Goal: Complete application form

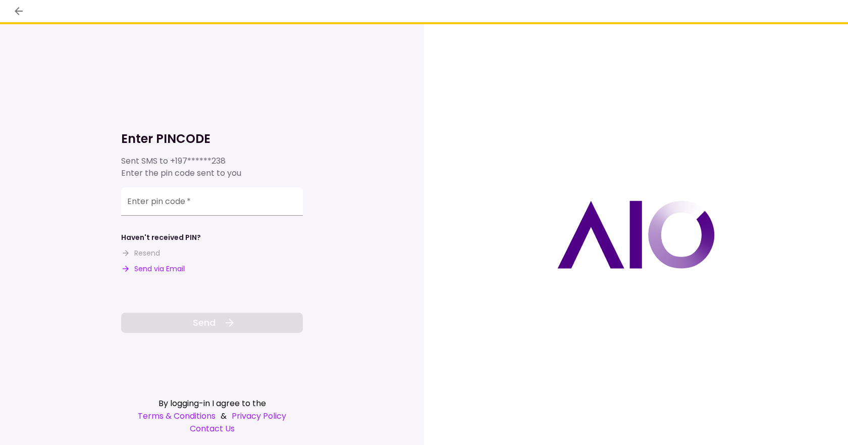
click at [166, 206] on input "Enter pin code   *" at bounding box center [212, 201] width 182 height 28
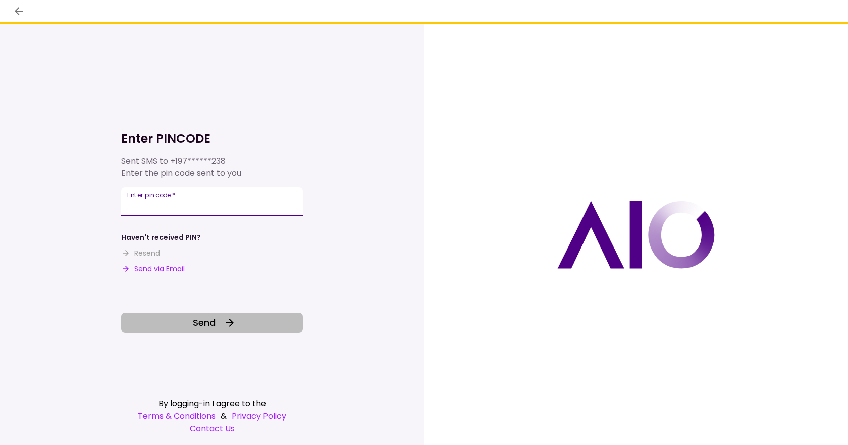
type input "******"
click at [208, 316] on span "Send" at bounding box center [204, 322] width 23 height 14
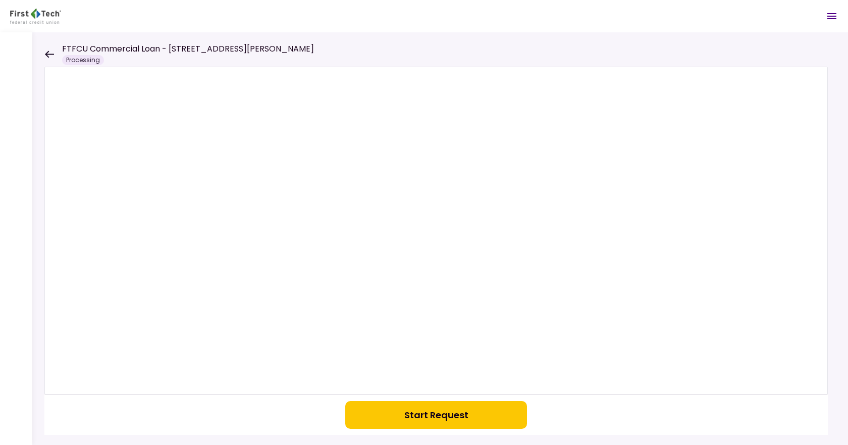
click at [429, 413] on button "Start Request" at bounding box center [436, 415] width 182 height 28
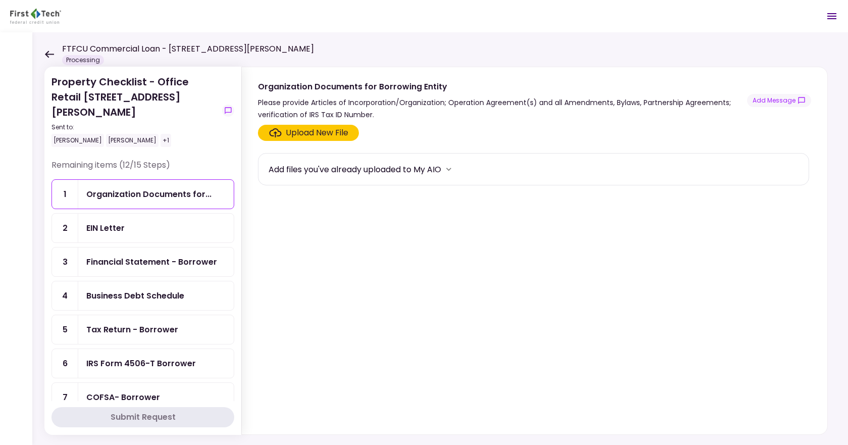
click at [447, 170] on icon "more" at bounding box center [449, 169] width 10 height 10
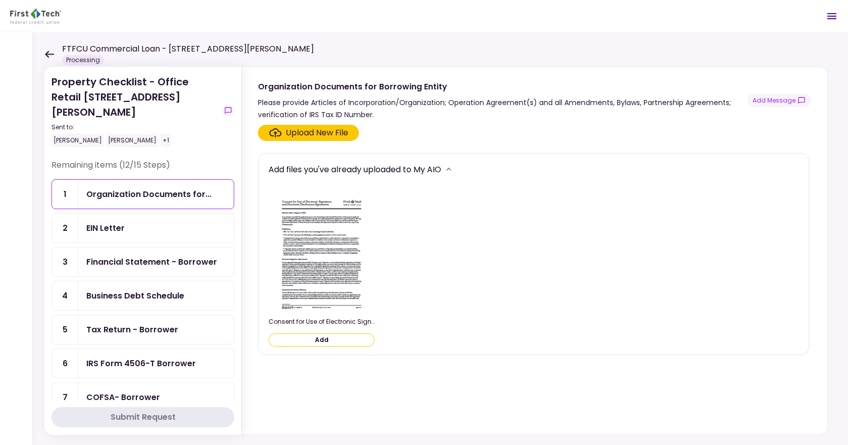
click at [329, 341] on button "Add" at bounding box center [321, 339] width 106 height 13
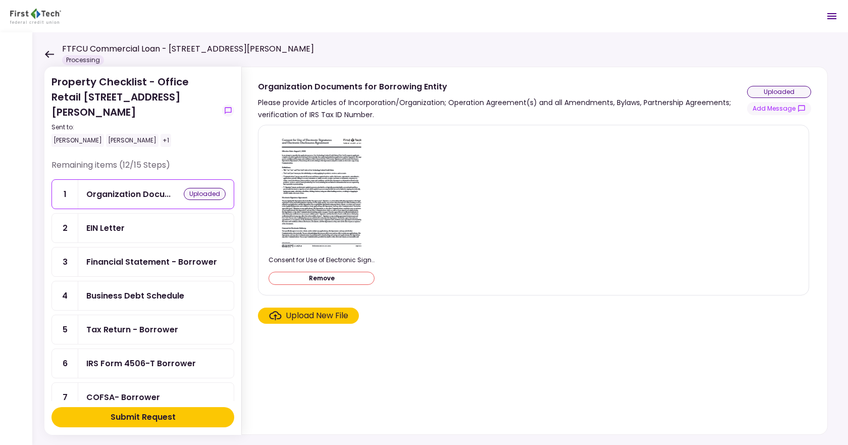
click at [322, 201] on img at bounding box center [322, 191] width 90 height 116
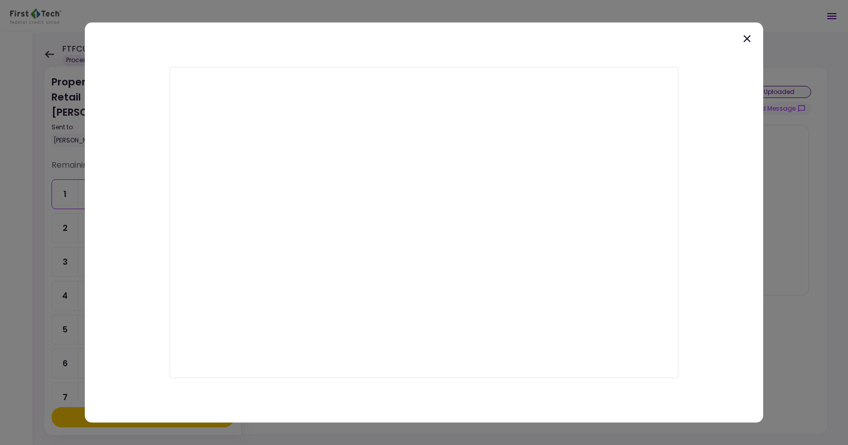
click at [748, 35] on icon at bounding box center [747, 38] width 12 height 12
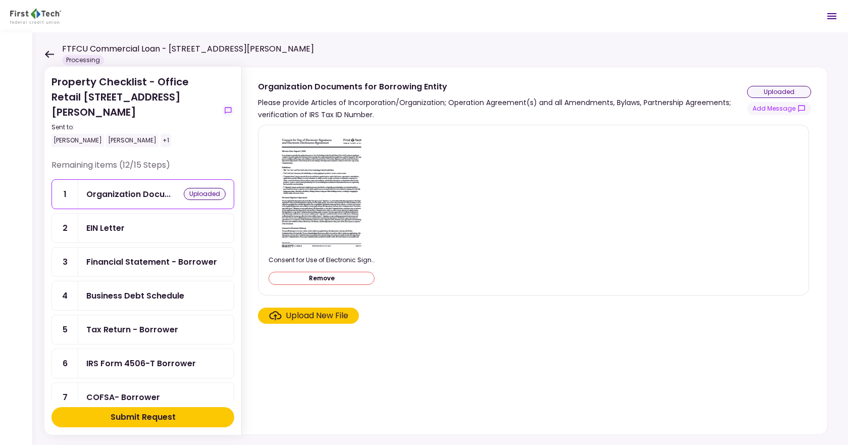
click at [139, 417] on div "Submit Request" at bounding box center [143, 417] width 65 height 12
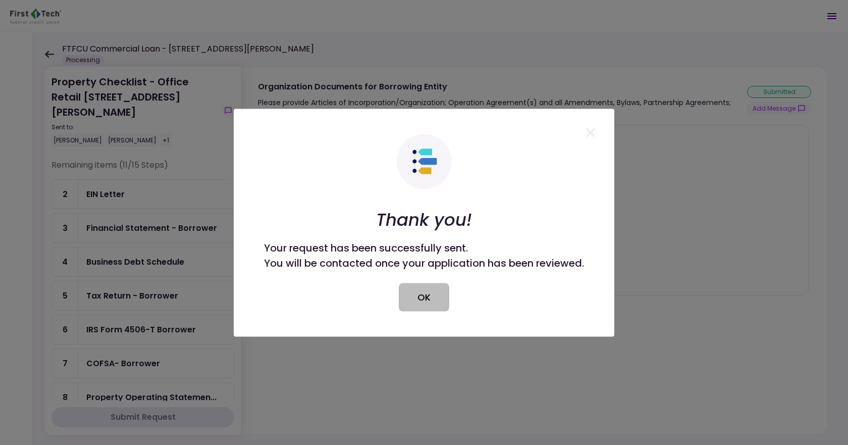
click at [436, 296] on button "OK" at bounding box center [424, 297] width 50 height 28
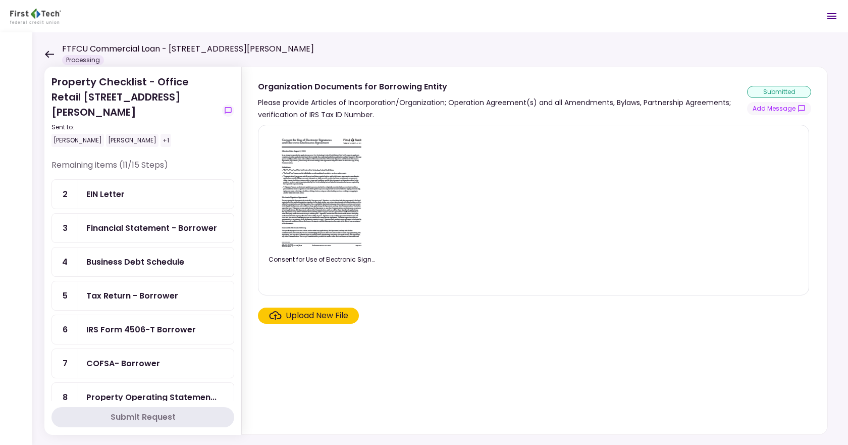
click at [301, 179] on img at bounding box center [322, 191] width 90 height 116
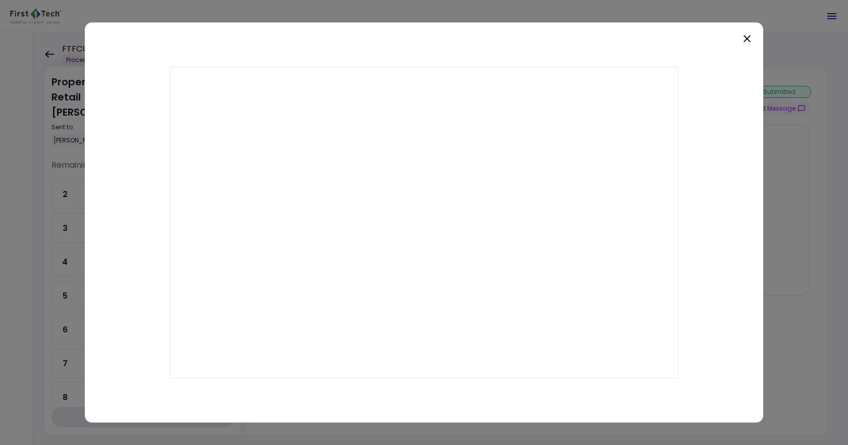
click at [743, 43] on icon at bounding box center [747, 38] width 12 height 12
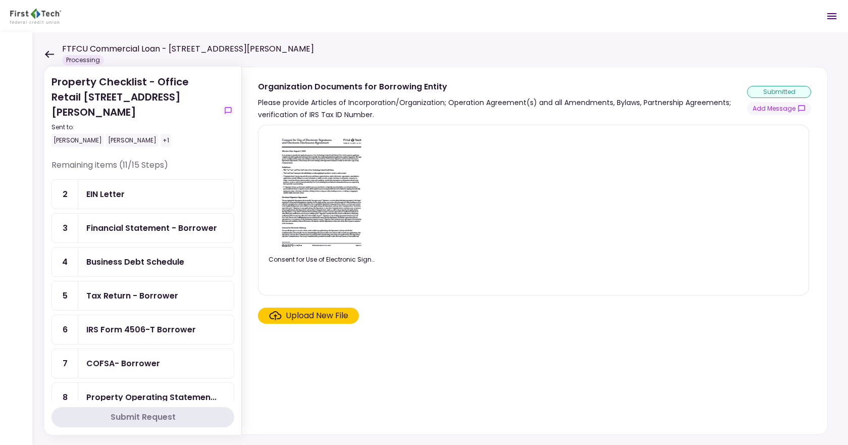
click at [129, 188] on div "EIN Letter" at bounding box center [155, 194] width 139 height 13
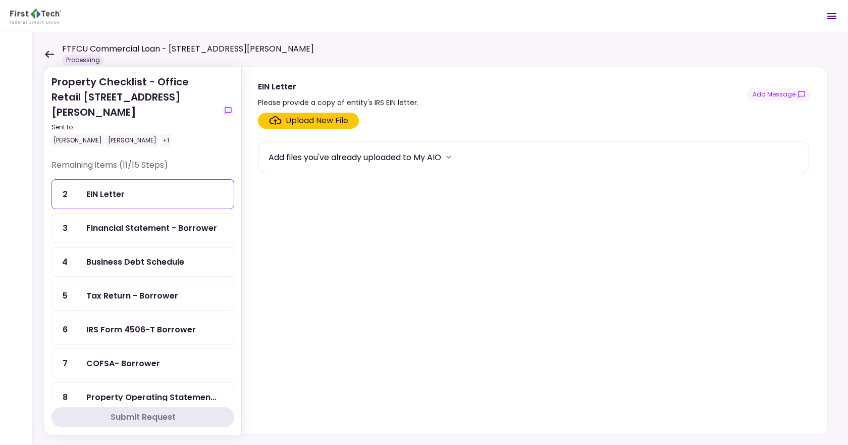
click at [336, 120] on div "Upload New File" at bounding box center [317, 121] width 63 height 12
click at [0, 0] on input "Upload New File" at bounding box center [0, 0] width 0 height 0
click at [152, 222] on div "Financial Statement - Borrower" at bounding box center [151, 228] width 131 height 13
click at [155, 255] on div "Business Debt Schedule" at bounding box center [135, 261] width 98 height 13
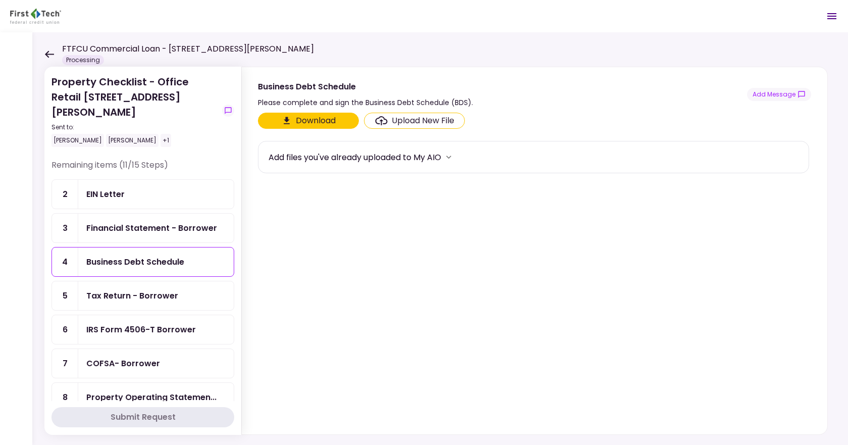
click at [158, 221] on div "Financial Statement - Borrower" at bounding box center [155, 227] width 155 height 29
click at [158, 255] on div "Business Debt Schedule" at bounding box center [135, 261] width 98 height 13
click at [158, 289] on div "Tax Return - Borrower" at bounding box center [132, 295] width 92 height 13
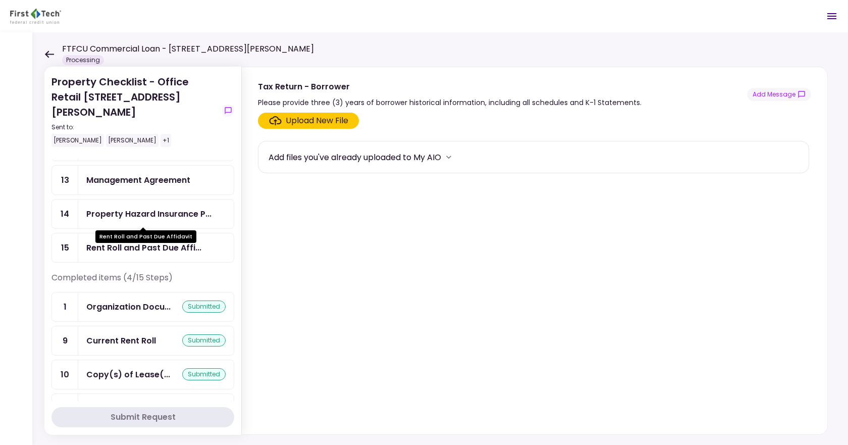
scroll to position [301, 0]
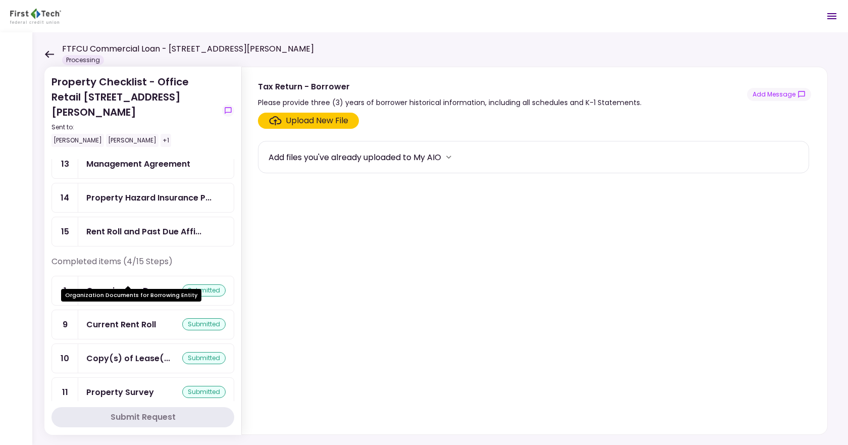
click at [159, 284] on div "Organization Docu..." at bounding box center [128, 290] width 84 height 13
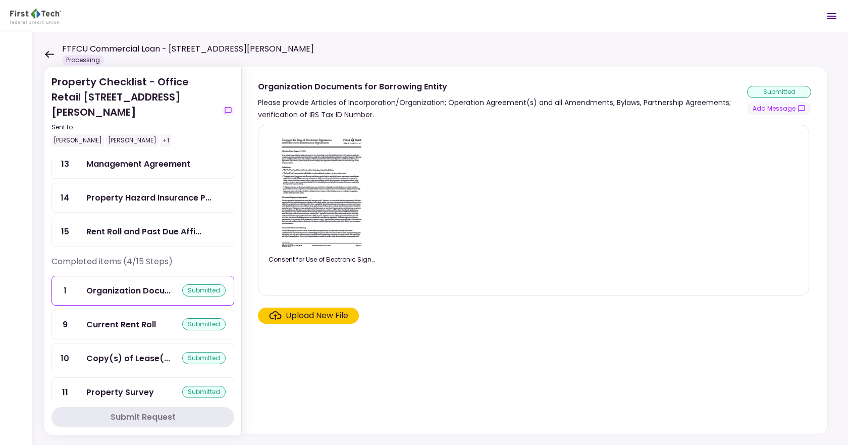
click at [130, 318] on div "Current Rent Roll" at bounding box center [121, 324] width 70 height 13
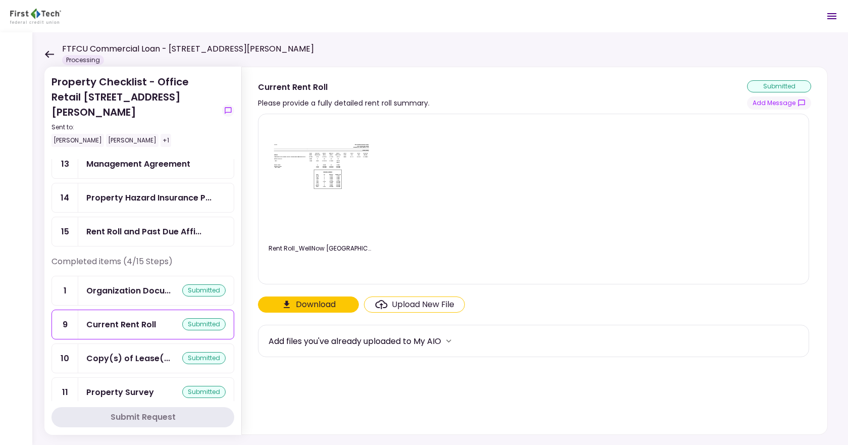
click at [328, 190] on img at bounding box center [321, 180] width 101 height 78
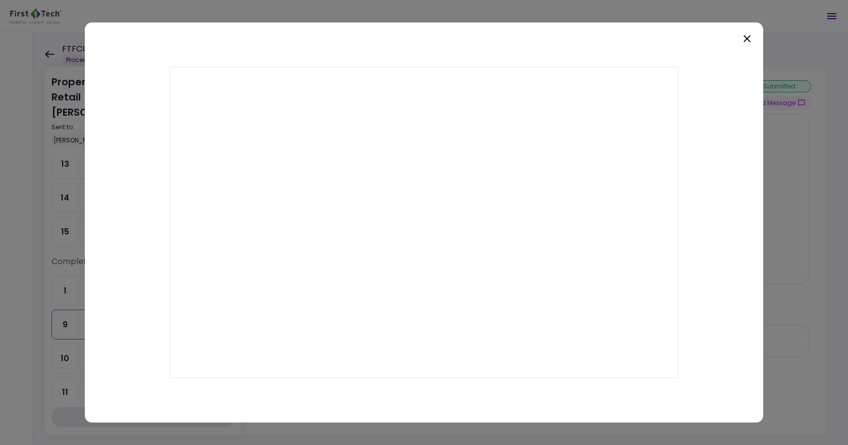
click at [746, 39] on icon at bounding box center [746, 38] width 7 height 7
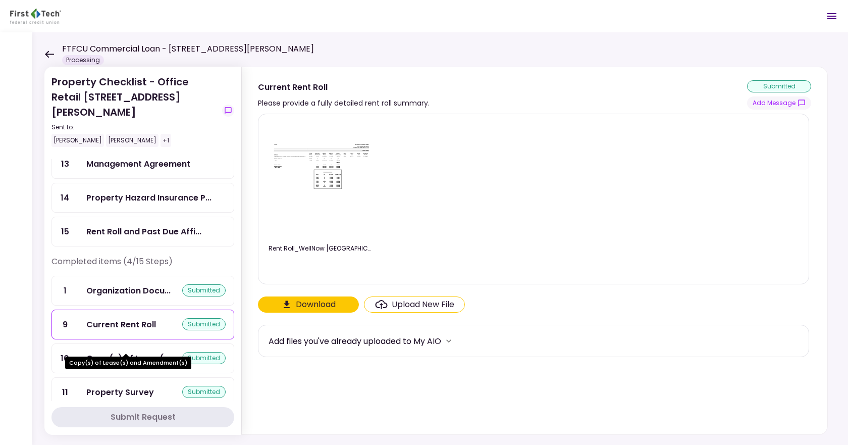
click at [116, 352] on div "Copy(s) of Lease(..." at bounding box center [128, 358] width 84 height 13
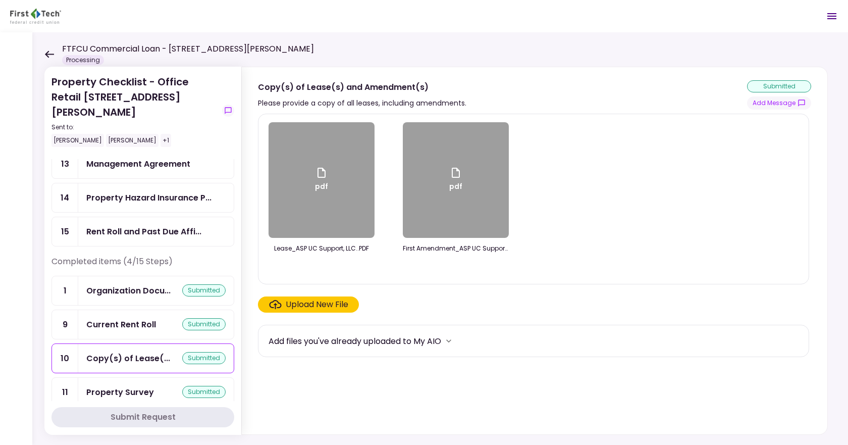
click at [299, 214] on div "pdf" at bounding box center [321, 180] width 106 height 116
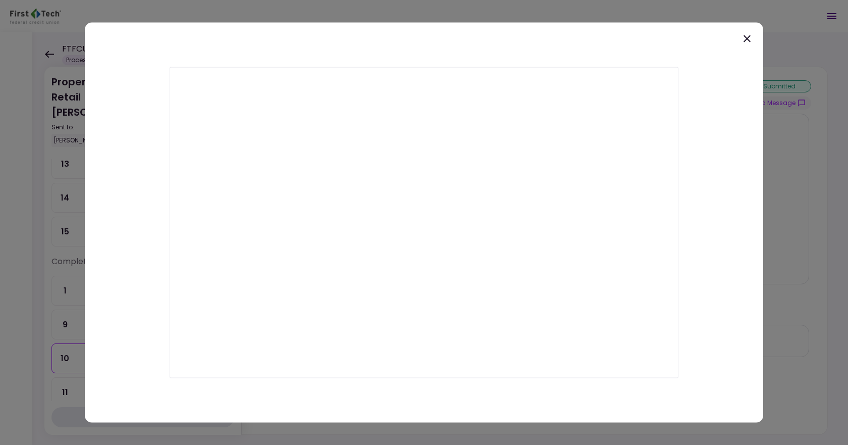
click at [743, 37] on icon at bounding box center [747, 38] width 12 height 12
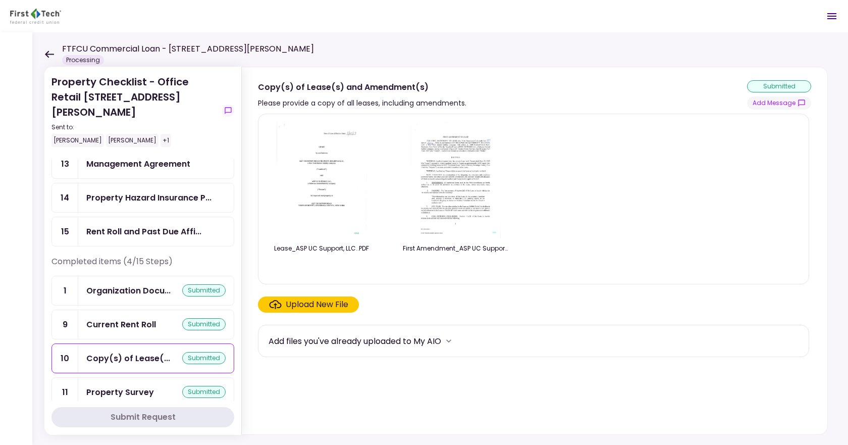
click at [459, 186] on img at bounding box center [456, 180] width 90 height 116
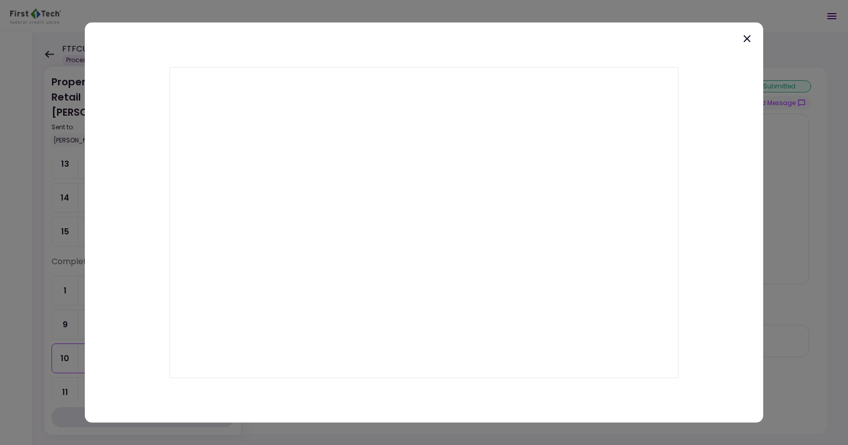
click at [745, 41] on icon at bounding box center [747, 38] width 12 height 12
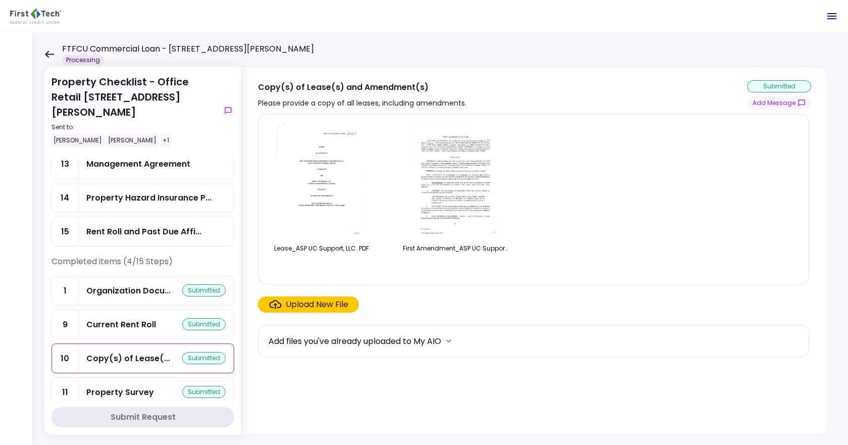
click at [131, 386] on div "Property Survey" at bounding box center [120, 392] width 68 height 13
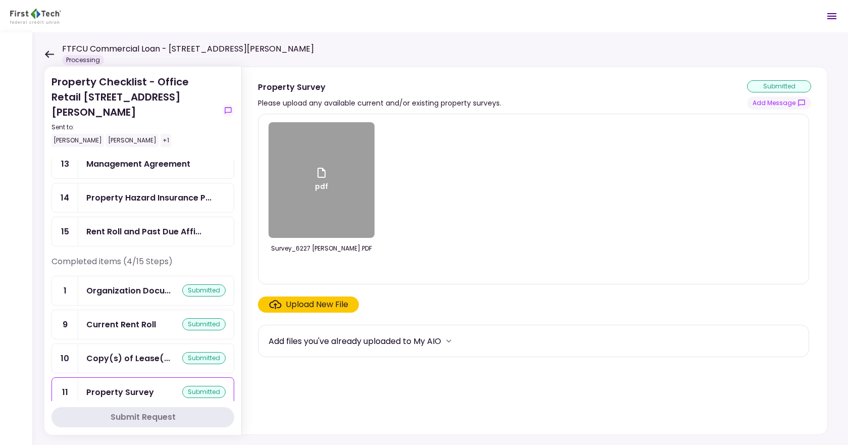
click at [330, 213] on div "pdf" at bounding box center [321, 180] width 106 height 116
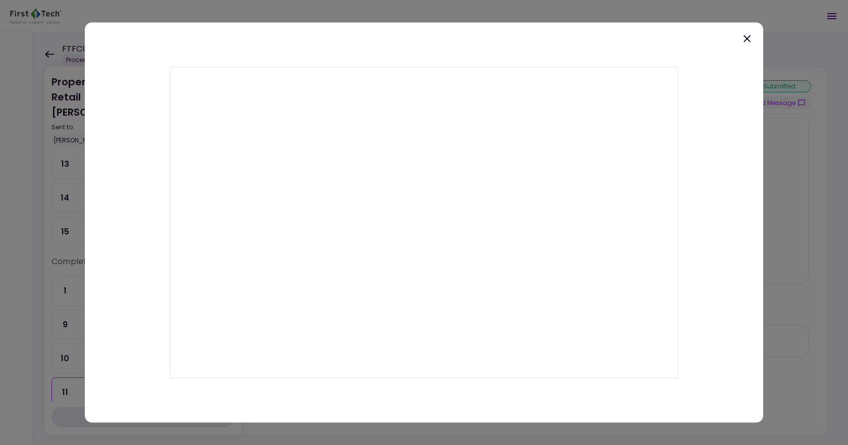
click at [743, 41] on icon at bounding box center [747, 38] width 12 height 12
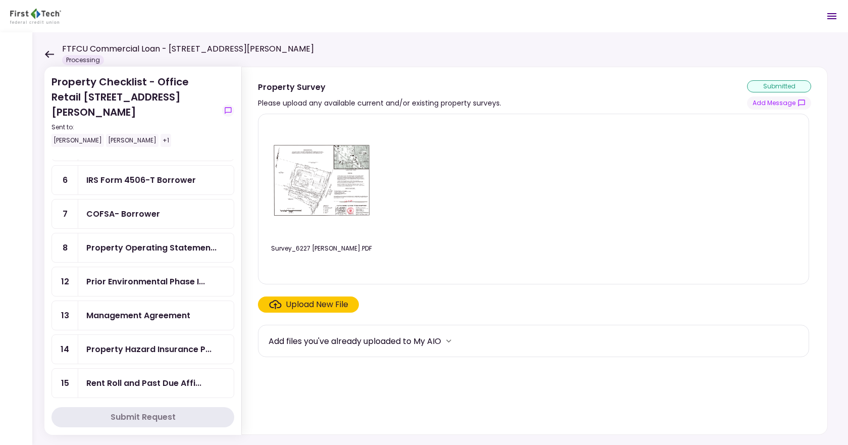
scroll to position [99, 0]
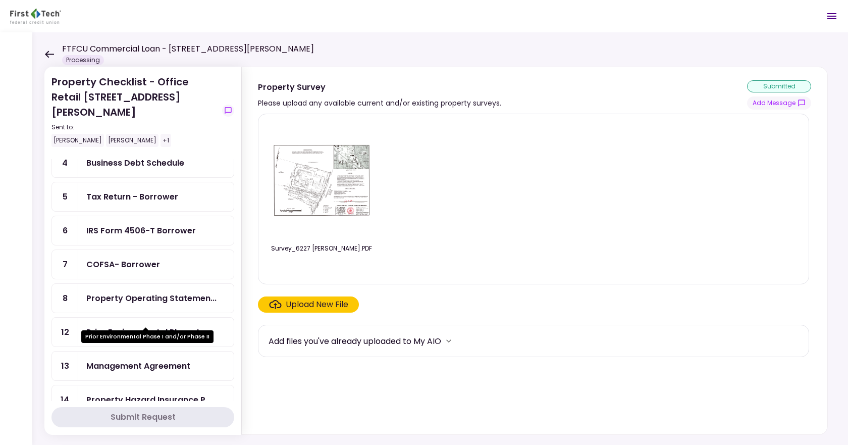
click at [157, 326] on div "Prior Environmental Phase I..." at bounding box center [145, 332] width 119 height 13
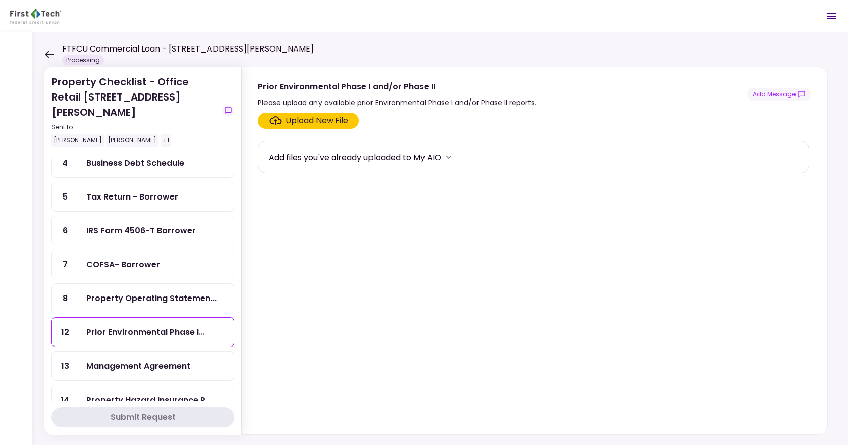
click at [315, 121] on div "Upload New File" at bounding box center [317, 121] width 63 height 12
click at [0, 0] on input "Upload New File" at bounding box center [0, 0] width 0 height 0
click at [317, 120] on div "Upload New File" at bounding box center [317, 121] width 63 height 12
click at [0, 0] on input "Upload New File" at bounding box center [0, 0] width 0 height 0
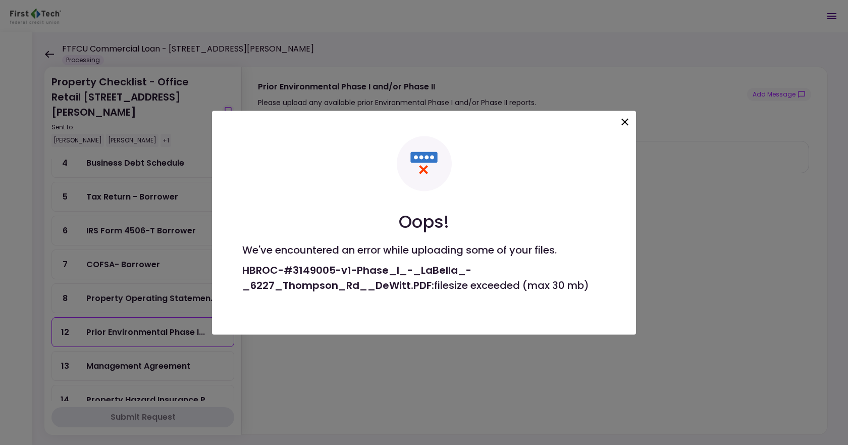
click at [619, 124] on icon at bounding box center [625, 122] width 12 height 12
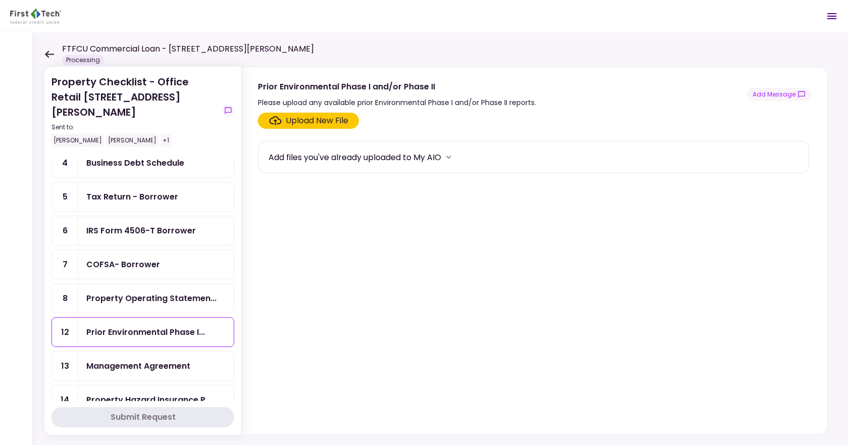
click at [150, 258] on div "COFSA- Borrower" at bounding box center [123, 264] width 74 height 13
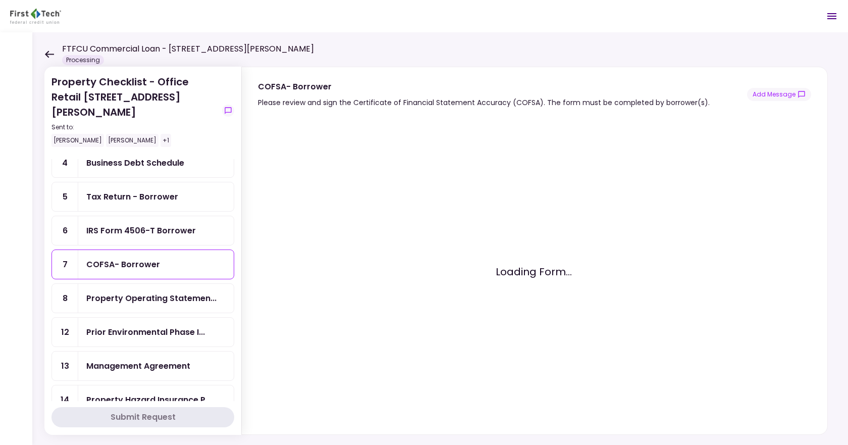
click at [146, 224] on div "IRS Form 4506-T Borrower" at bounding box center [141, 230] width 110 height 13
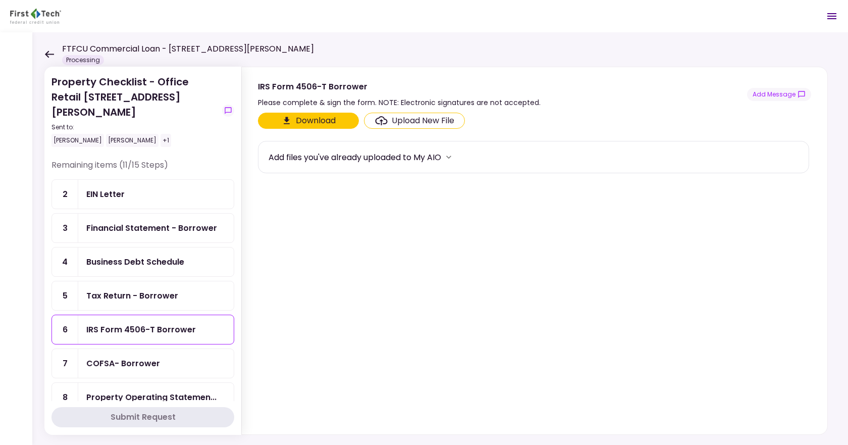
click at [151, 289] on div "Tax Return - Borrower" at bounding box center [132, 295] width 92 height 13
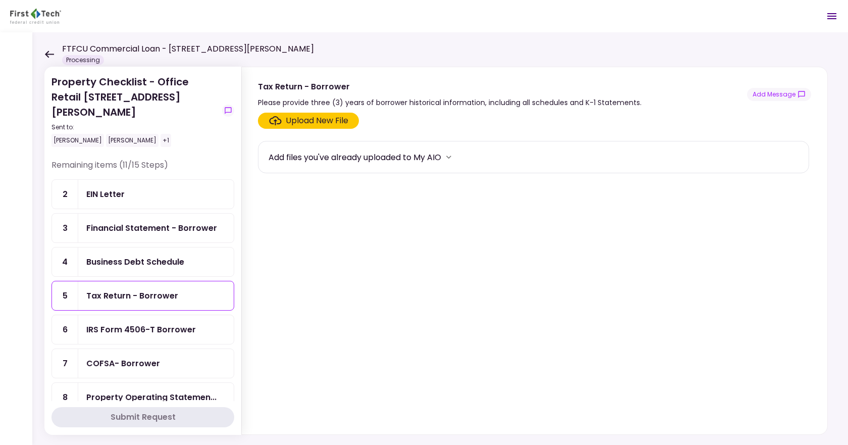
click at [306, 122] on div "Upload New File" at bounding box center [317, 121] width 63 height 12
click at [0, 0] on input "Upload New File" at bounding box center [0, 0] width 0 height 0
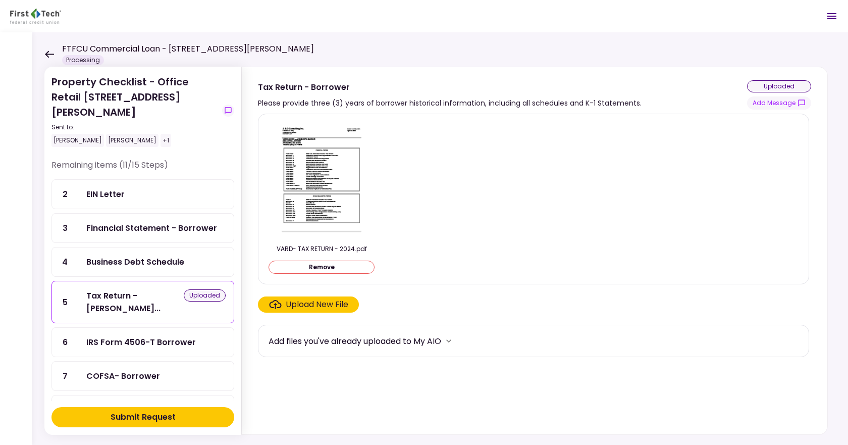
click at [287, 302] on div "Upload New File" at bounding box center [317, 304] width 63 height 12
click at [0, 0] on input "Upload New File" at bounding box center [0, 0] width 0 height 0
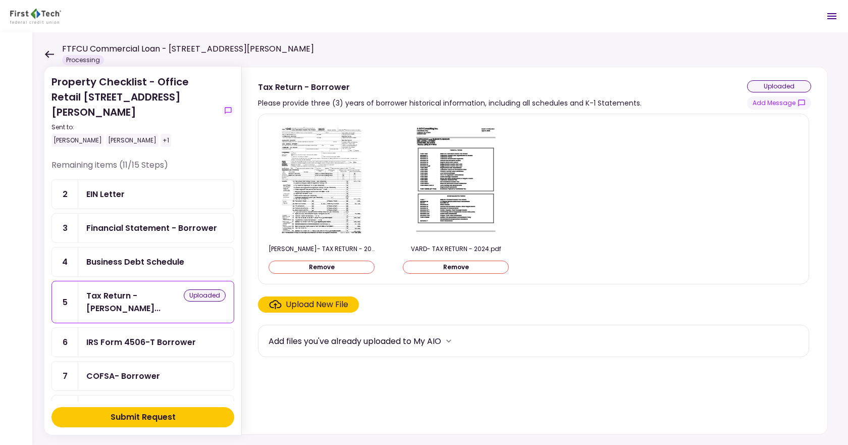
click at [322, 305] on div "Upload New File" at bounding box center [317, 304] width 63 height 12
click at [0, 0] on input "Upload New File" at bounding box center [0, 0] width 0 height 0
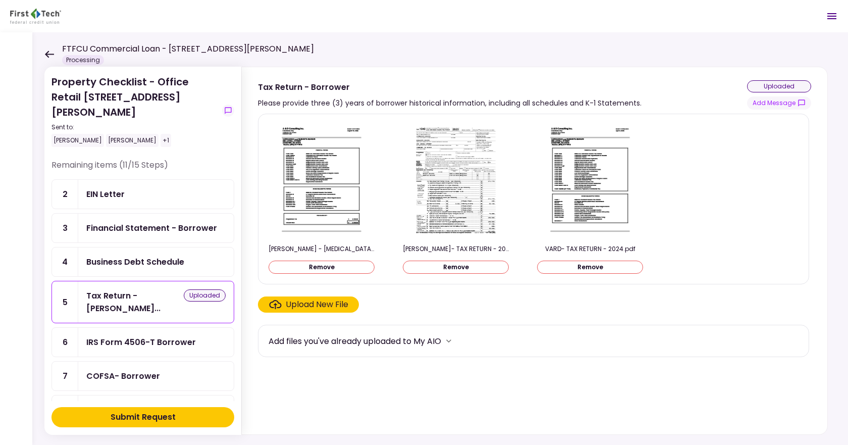
click at [328, 307] on div "Upload New File" at bounding box center [317, 304] width 63 height 12
click at [0, 0] on input "Upload New File" at bounding box center [0, 0] width 0 height 0
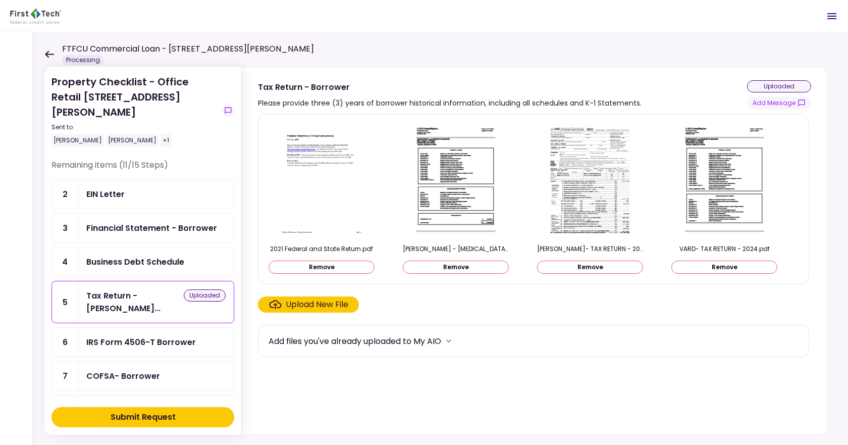
click at [150, 420] on div "Submit Request" at bounding box center [143, 417] width 65 height 12
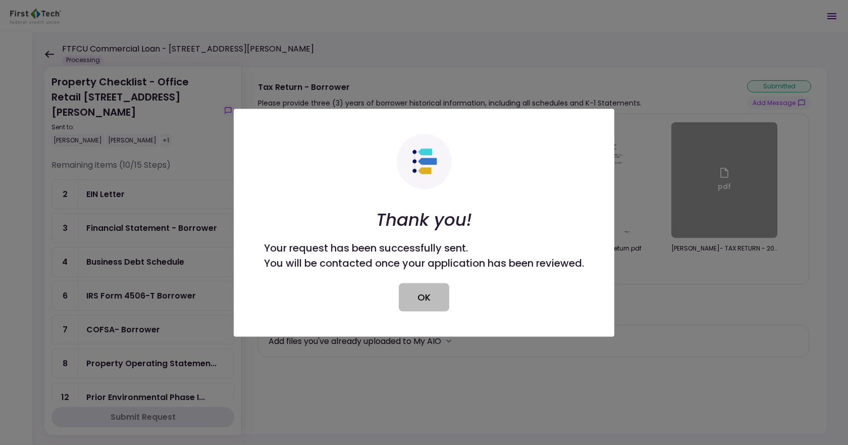
click at [429, 301] on button "OK" at bounding box center [424, 297] width 50 height 28
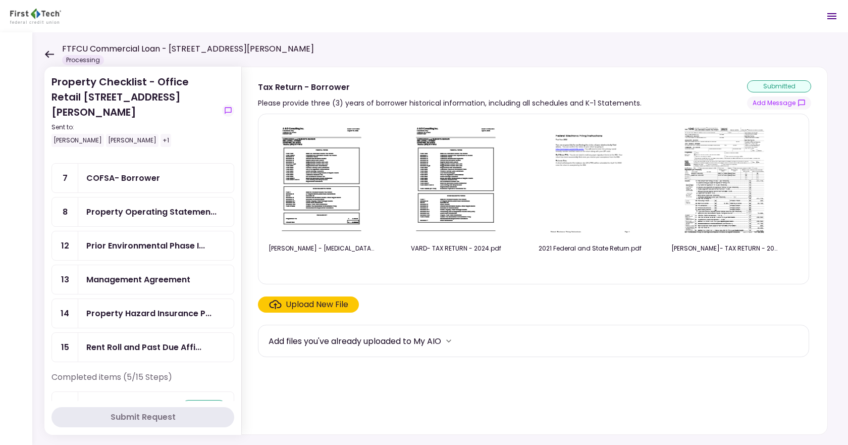
scroll to position [202, 0]
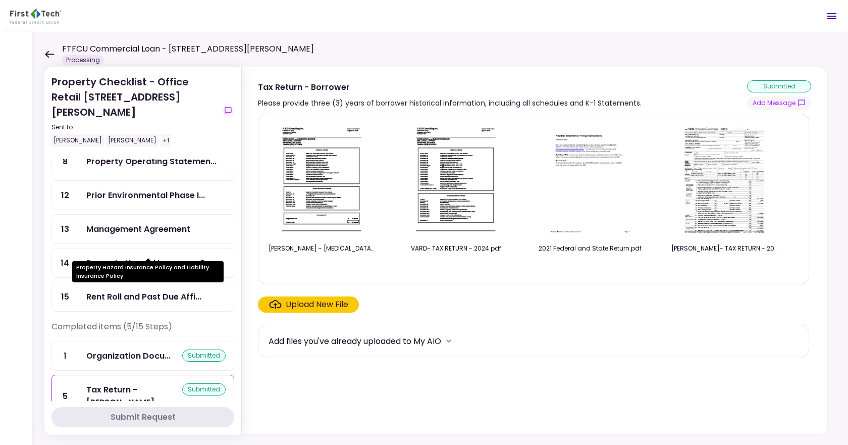
click at [171, 256] on div "Property Hazard Insurance P..." at bounding box center [148, 262] width 125 height 13
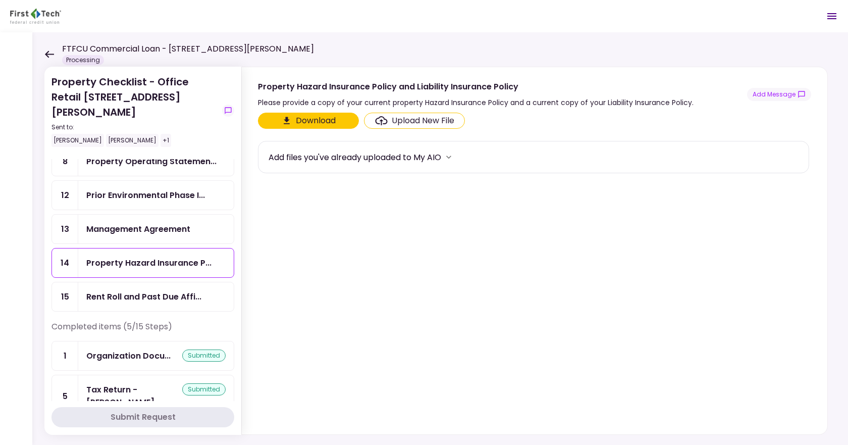
click at [406, 120] on div "Upload New File" at bounding box center [423, 121] width 63 height 12
click at [0, 0] on input "Upload New File" at bounding box center [0, 0] width 0 height 0
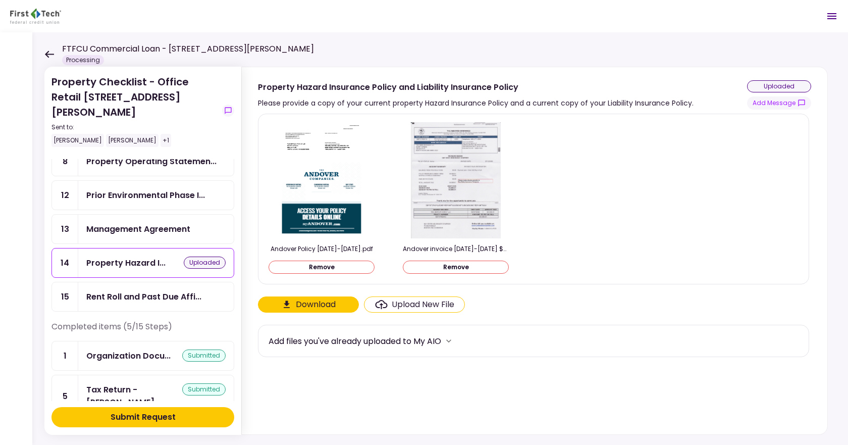
click at [143, 415] on div "Submit Request" at bounding box center [143, 417] width 65 height 12
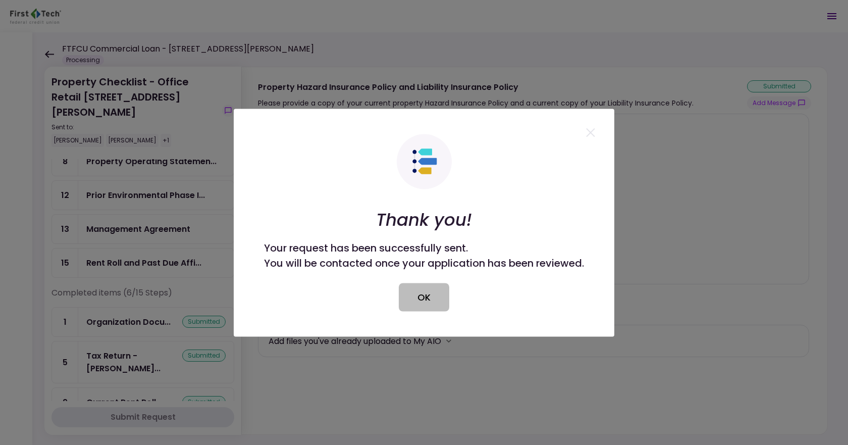
click at [416, 294] on button "OK" at bounding box center [424, 297] width 50 height 28
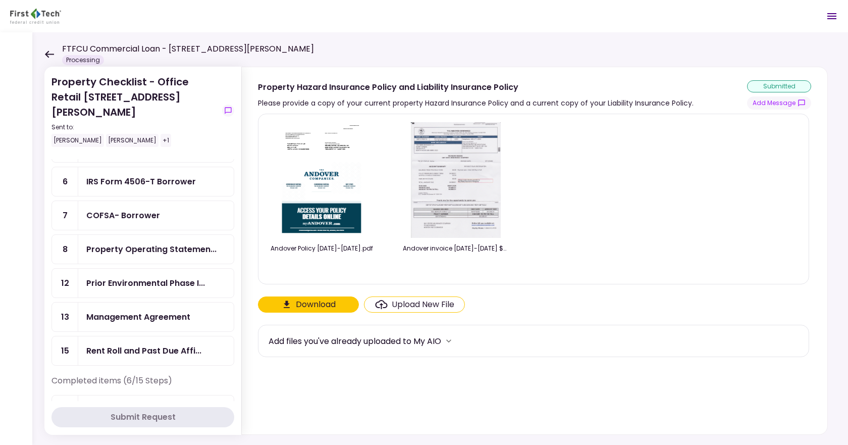
scroll to position [151, 0]
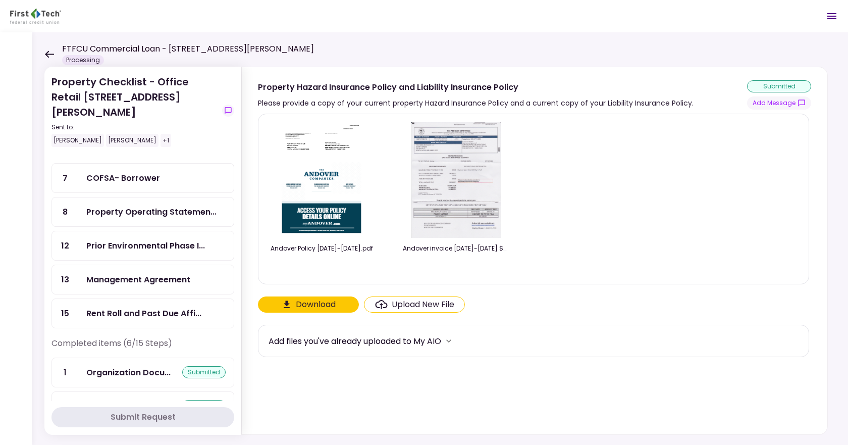
click at [129, 273] on div "Management Agreement" at bounding box center [138, 279] width 104 height 13
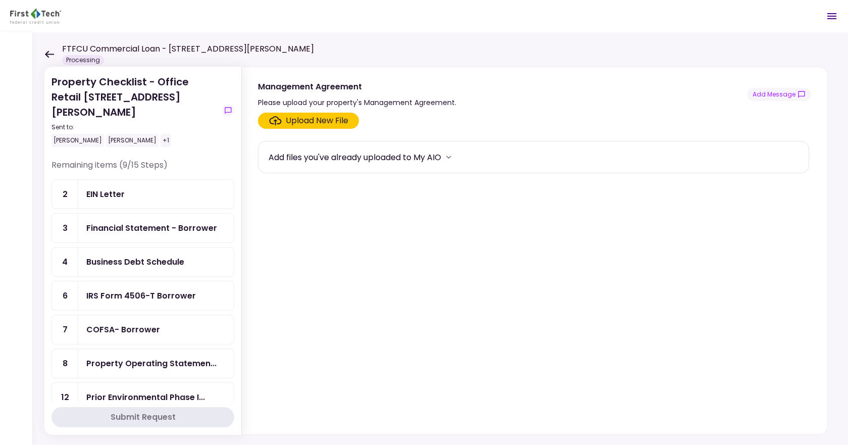
click at [119, 323] on div "COFSA- Borrower" at bounding box center [123, 329] width 74 height 13
